Goal: Entertainment & Leisure: Consume media (video, audio)

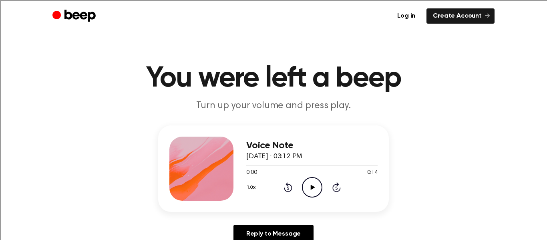
click at [314, 181] on icon "Play Audio" at bounding box center [312, 187] width 20 height 20
click at [320, 150] on div "Voice Note August 26, 2025 · 03:16 PM" at bounding box center [311, 151] width 131 height 22
click at [318, 178] on icon "Play Audio" at bounding box center [312, 187] width 20 height 20
click at [316, 185] on icon "Play Audio" at bounding box center [312, 187] width 20 height 20
click at [311, 193] on icon "Play Audio" at bounding box center [312, 187] width 20 height 20
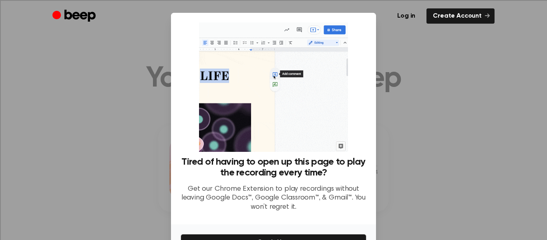
click at [156, 88] on div at bounding box center [273, 120] width 547 height 240
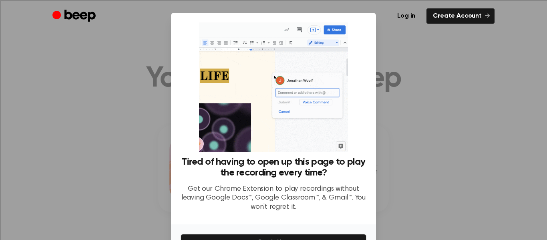
click at [135, 80] on div at bounding box center [273, 120] width 547 height 240
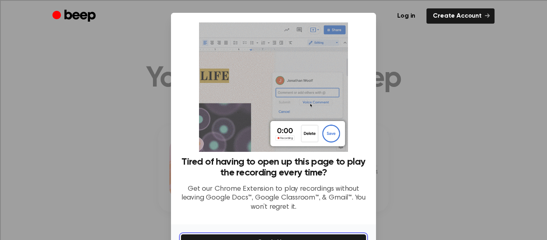
click at [353, 237] on button "Get It Now" at bounding box center [273, 242] width 186 height 17
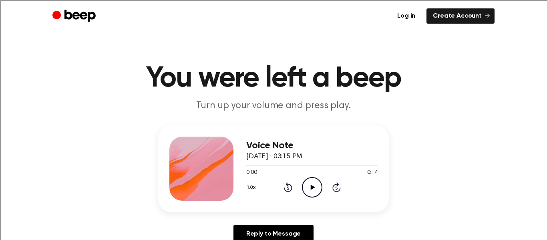
click at [313, 184] on icon "Play Audio" at bounding box center [312, 187] width 20 height 20
